Goal: Information Seeking & Learning: Learn about a topic

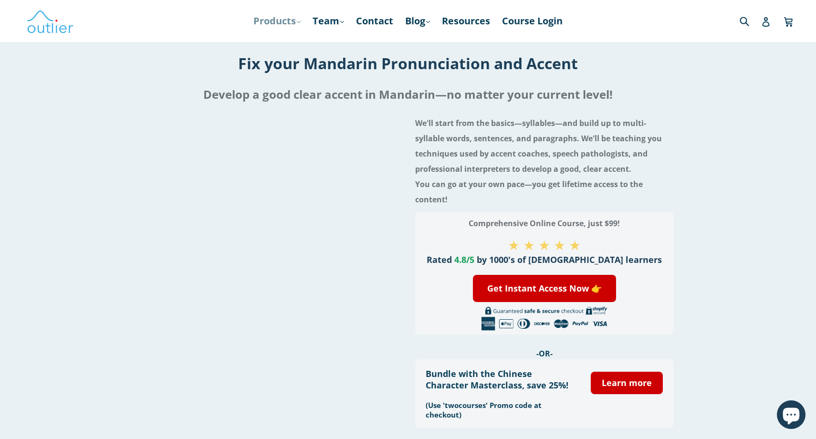
click at [280, 21] on link "Products .cls-1{fill:#231f20} expand" at bounding box center [277, 20] width 57 height 17
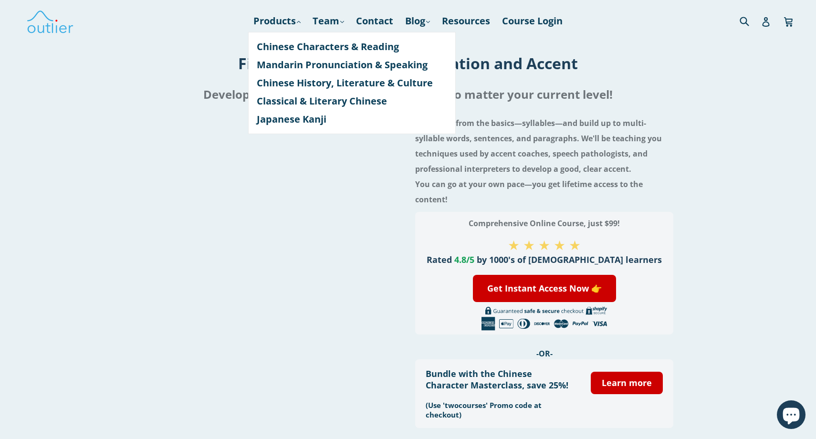
click at [629, 128] on h4 "We'll start from the basics—syllables—and build up to multi-syllable words, sen…" at bounding box center [544, 161] width 258 height 92
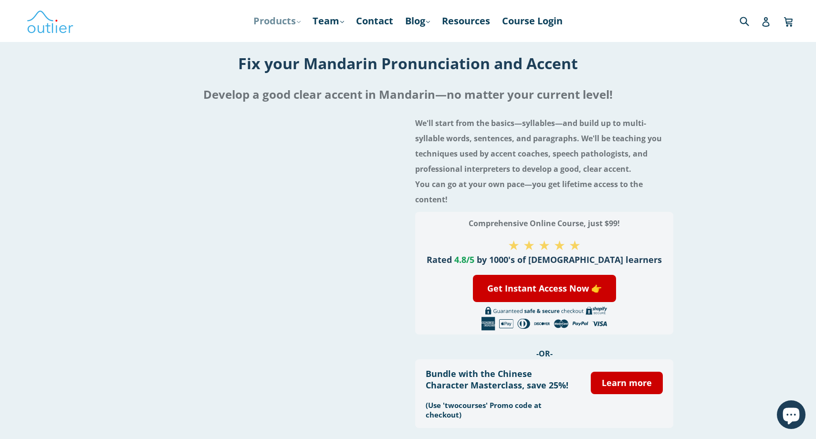
click at [286, 24] on link "Products .cls-1{fill:#231f20} expand" at bounding box center [277, 20] width 57 height 17
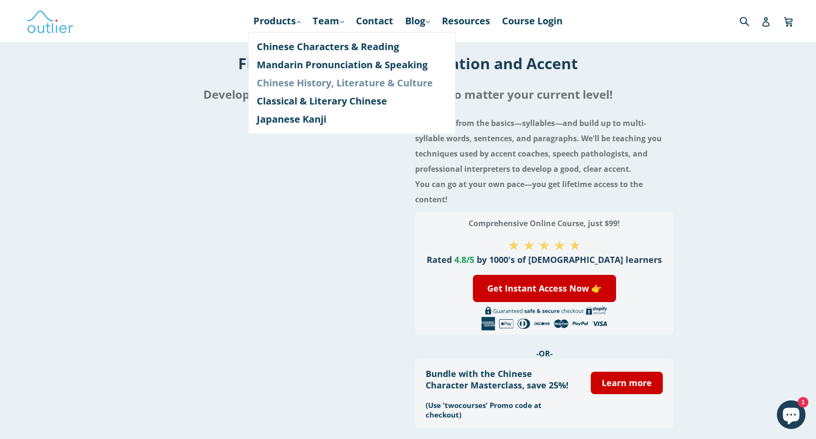
click at [292, 79] on link "Chinese History, Literature & Culture" at bounding box center [352, 83] width 190 height 18
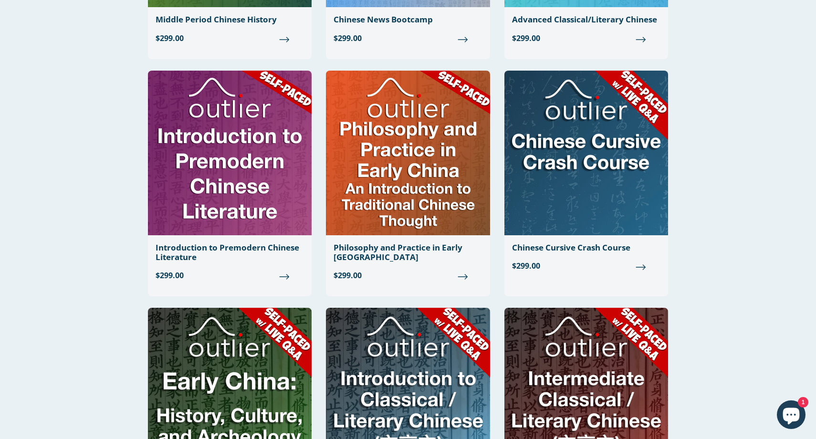
scroll to position [602, 0]
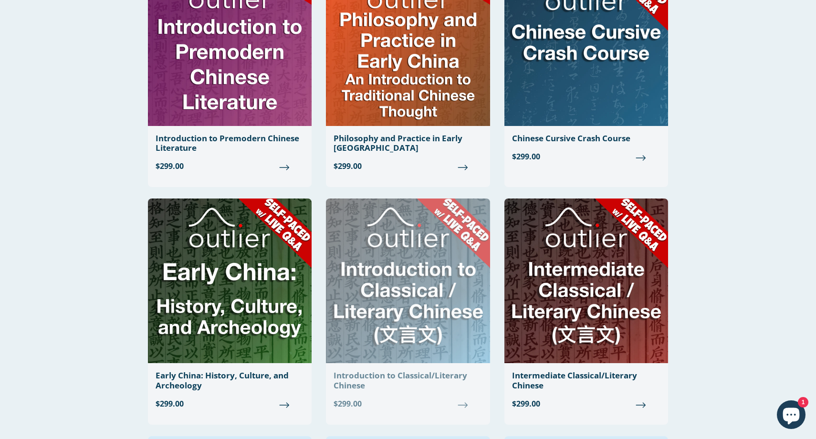
click at [414, 358] on img at bounding box center [408, 280] width 164 height 165
